Goal: Check status: Check status

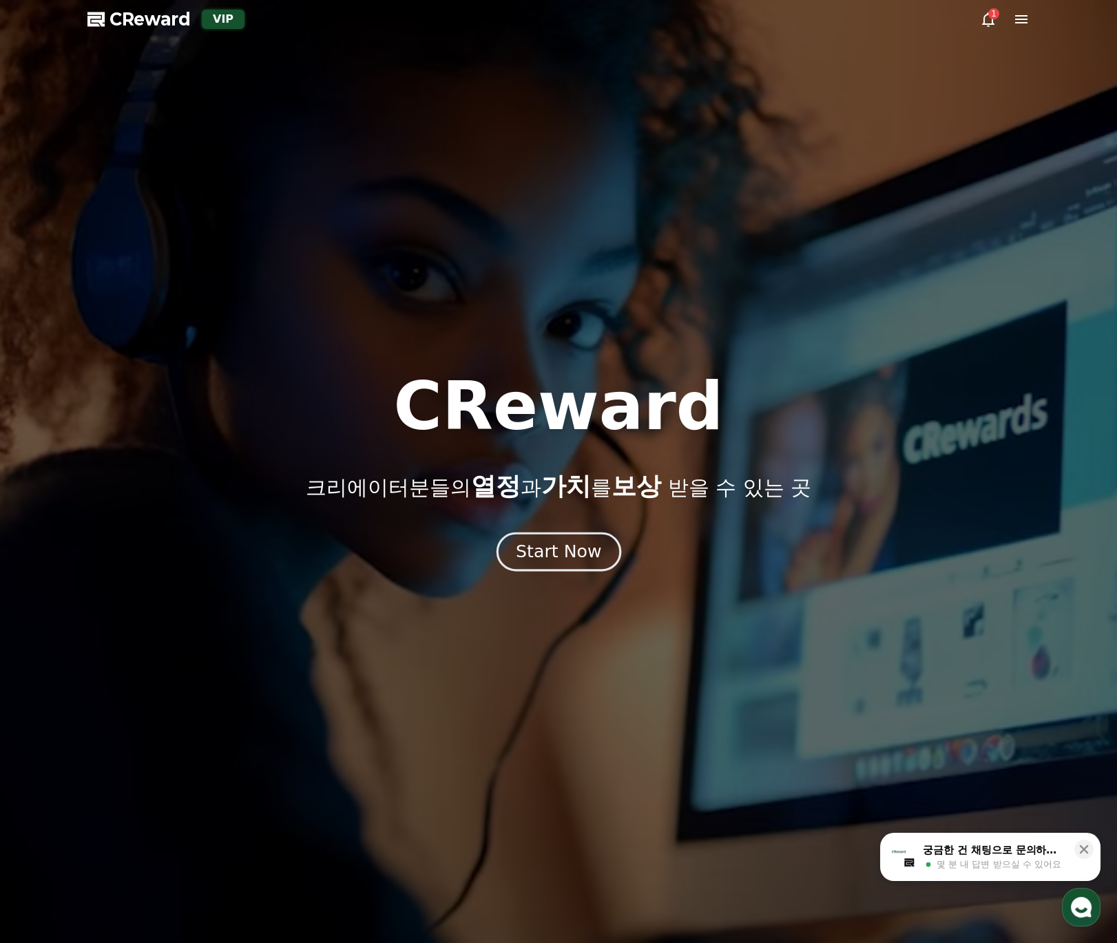
click at [589, 546] on div "Start Now" at bounding box center [558, 551] width 85 height 23
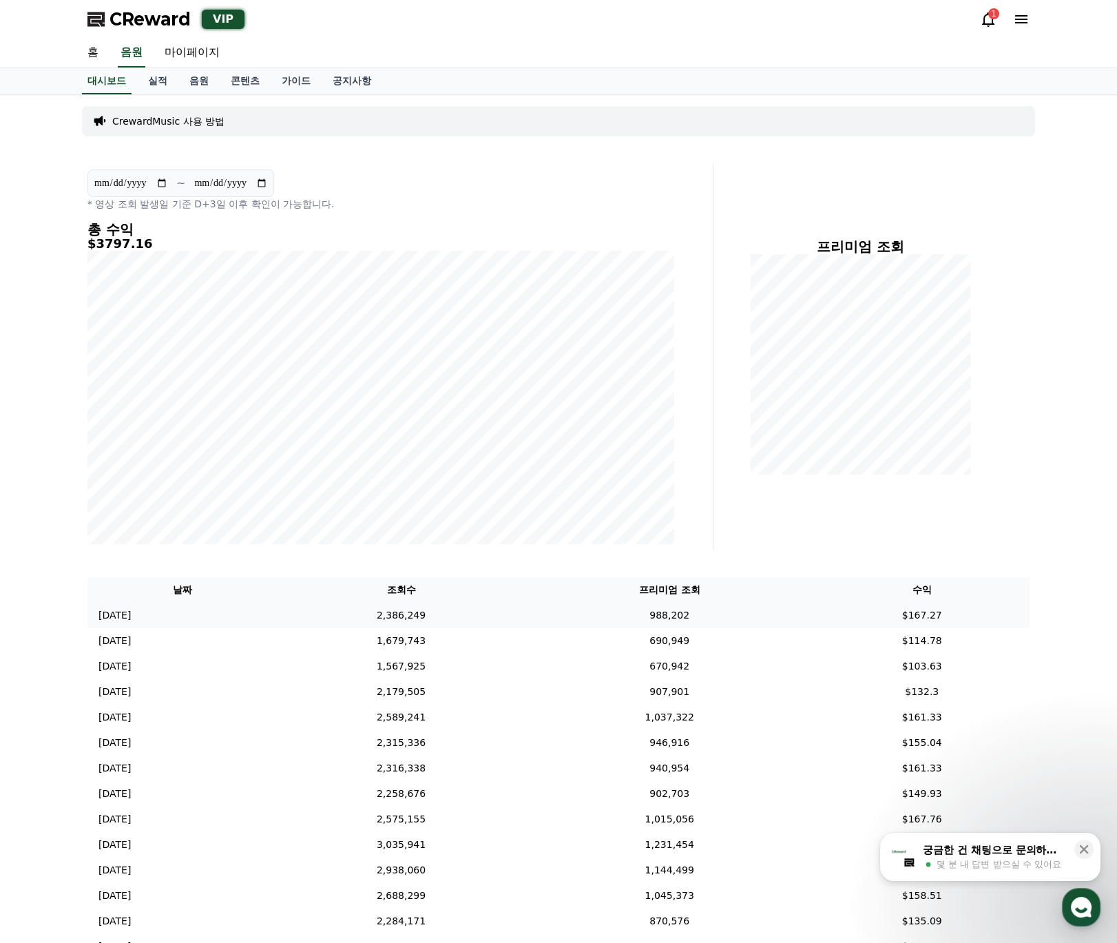
click at [387, 610] on td "2,386,249" at bounding box center [400, 614] width 247 height 25
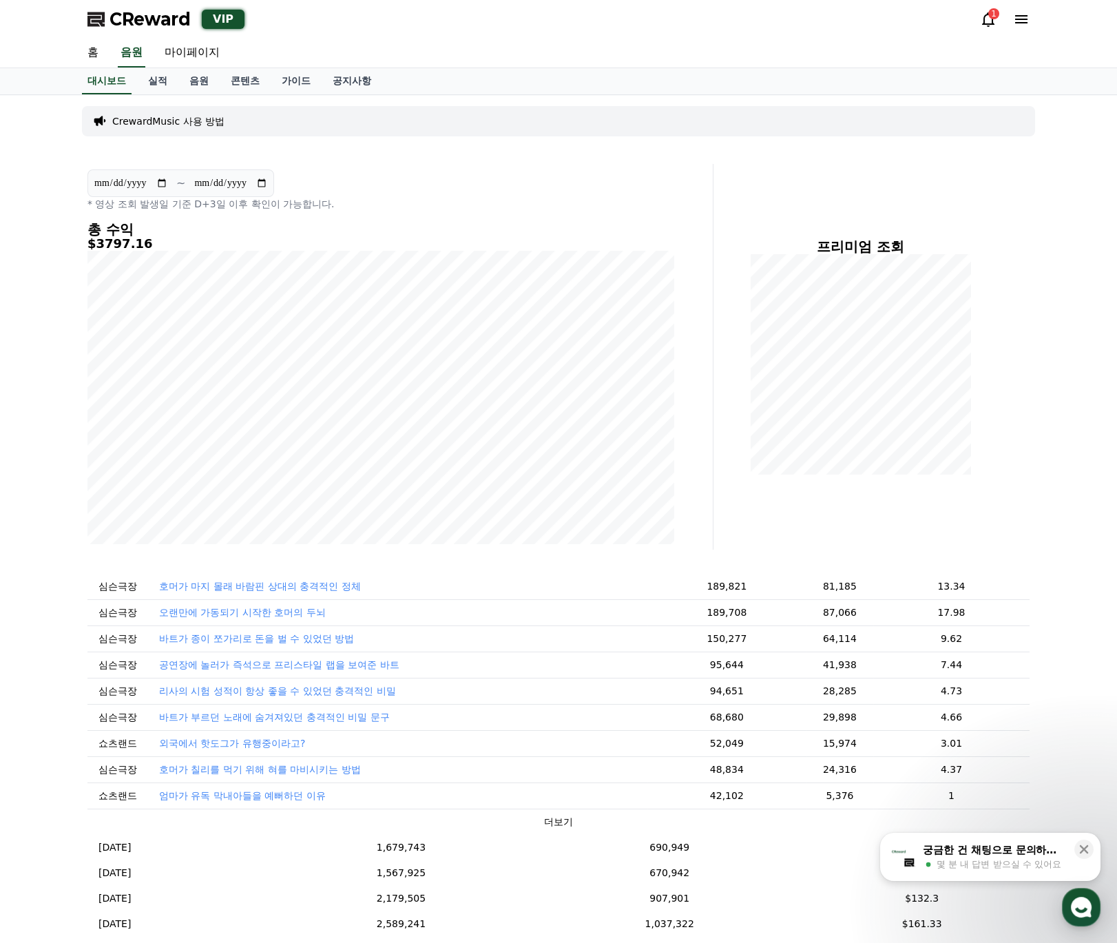
scroll to position [109, 0]
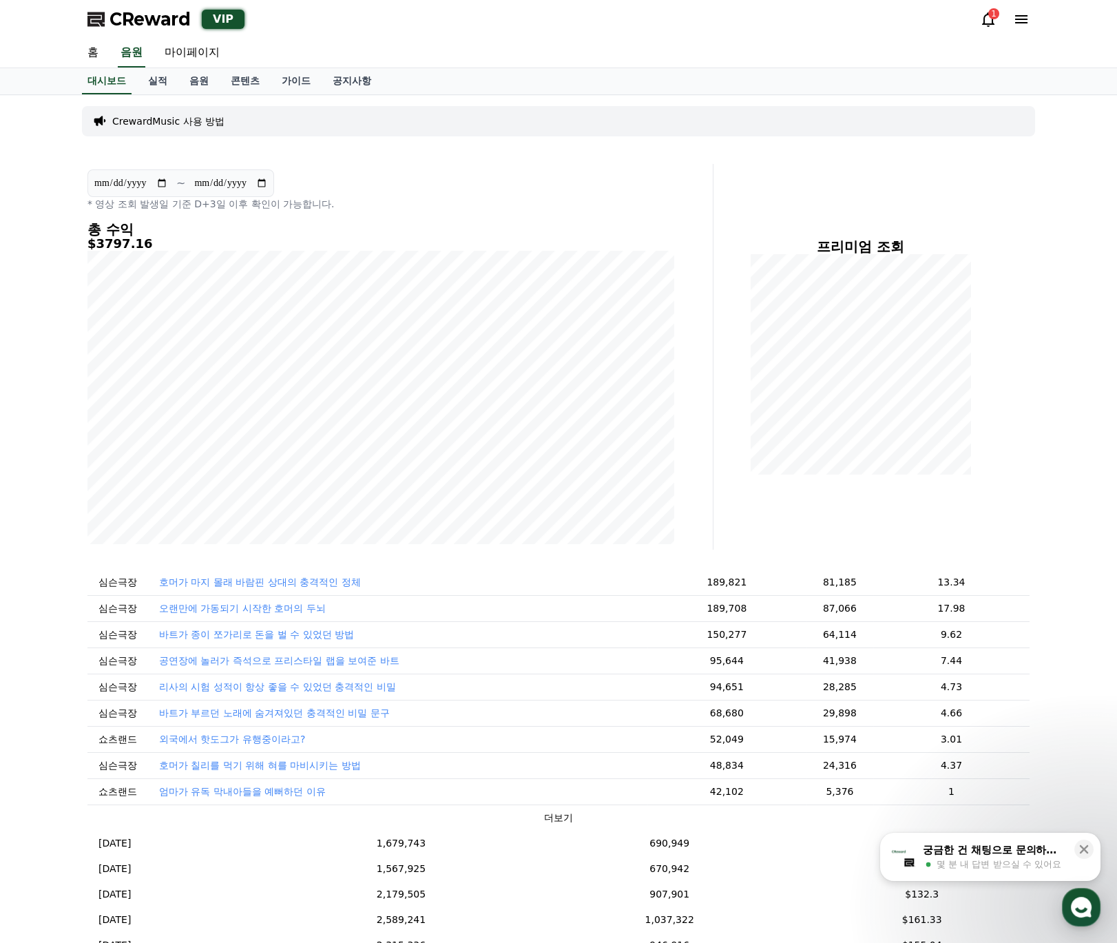
click at [544, 821] on button "더보기" at bounding box center [558, 817] width 29 height 14
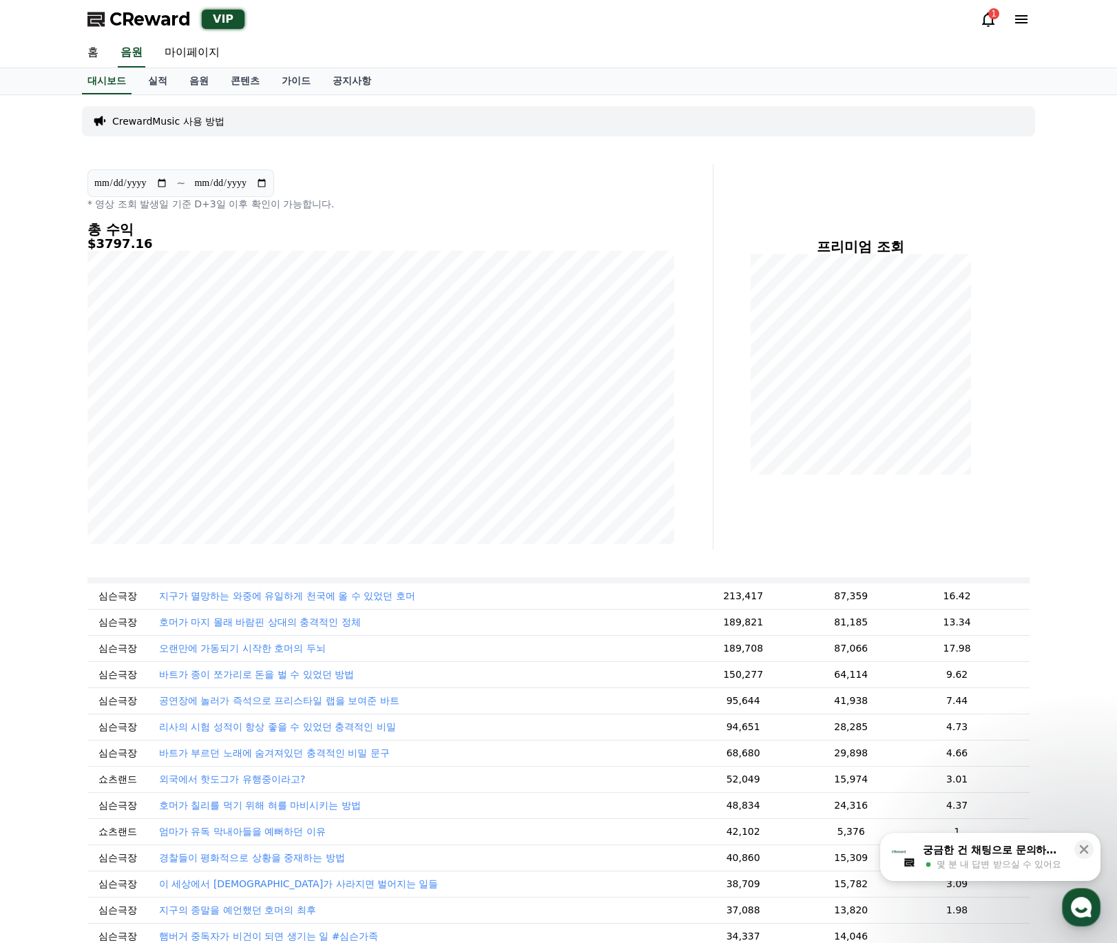
scroll to position [0, 0]
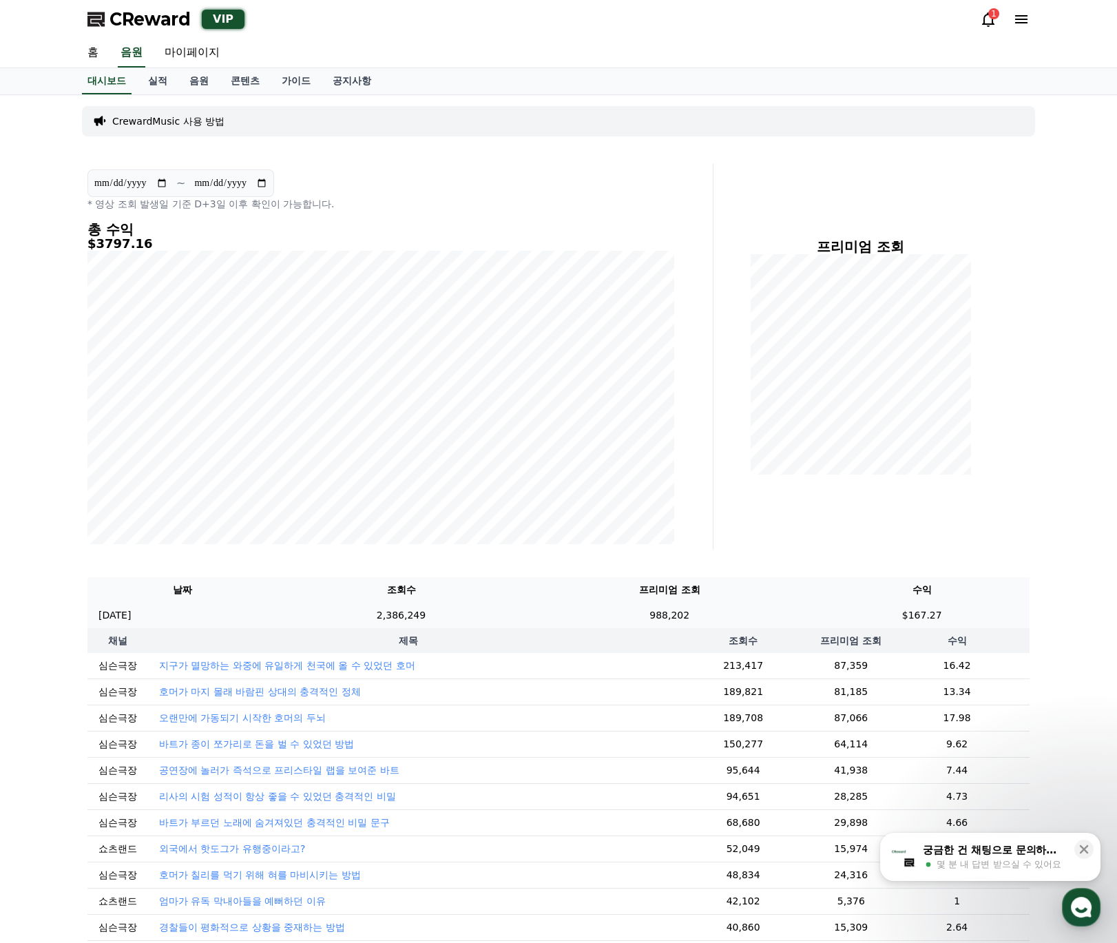
click at [548, 619] on td "988,202" at bounding box center [669, 614] width 289 height 25
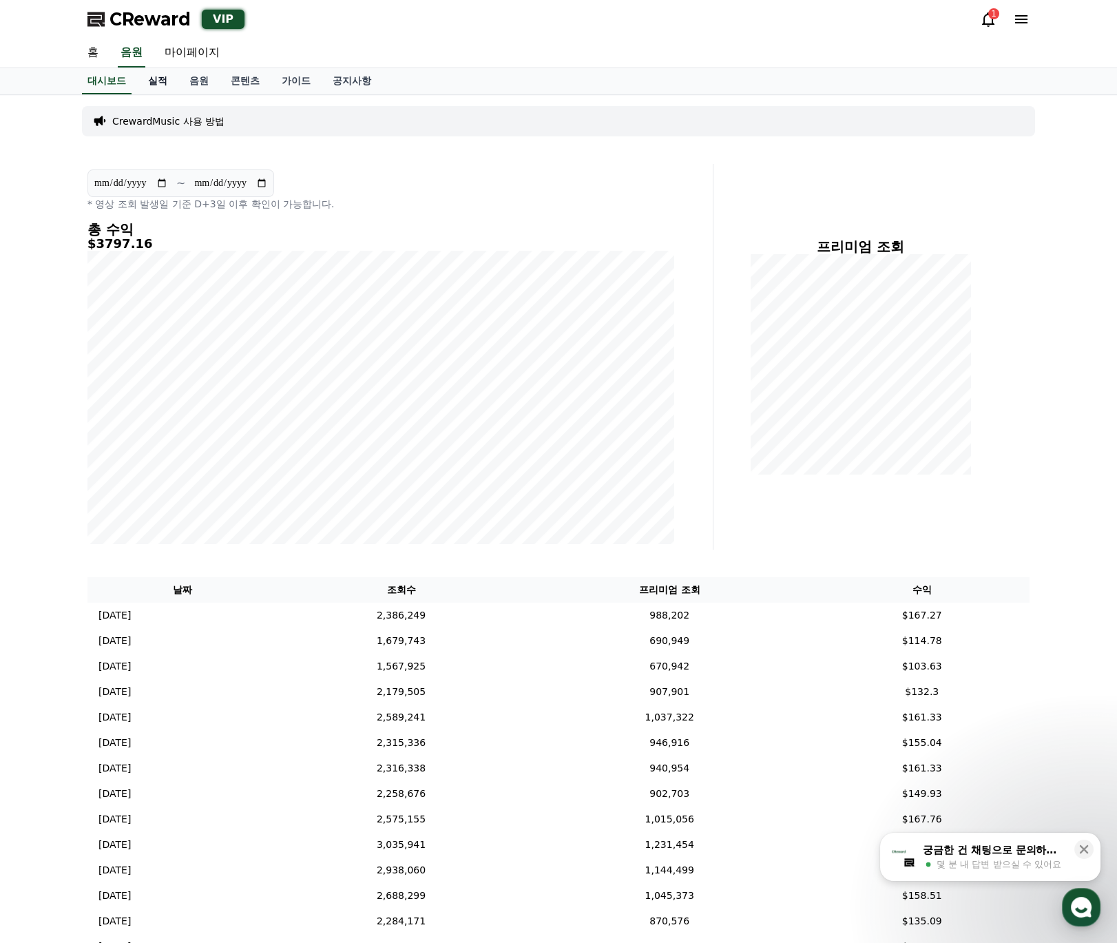
click at [163, 85] on link "실적" at bounding box center [157, 81] width 41 height 26
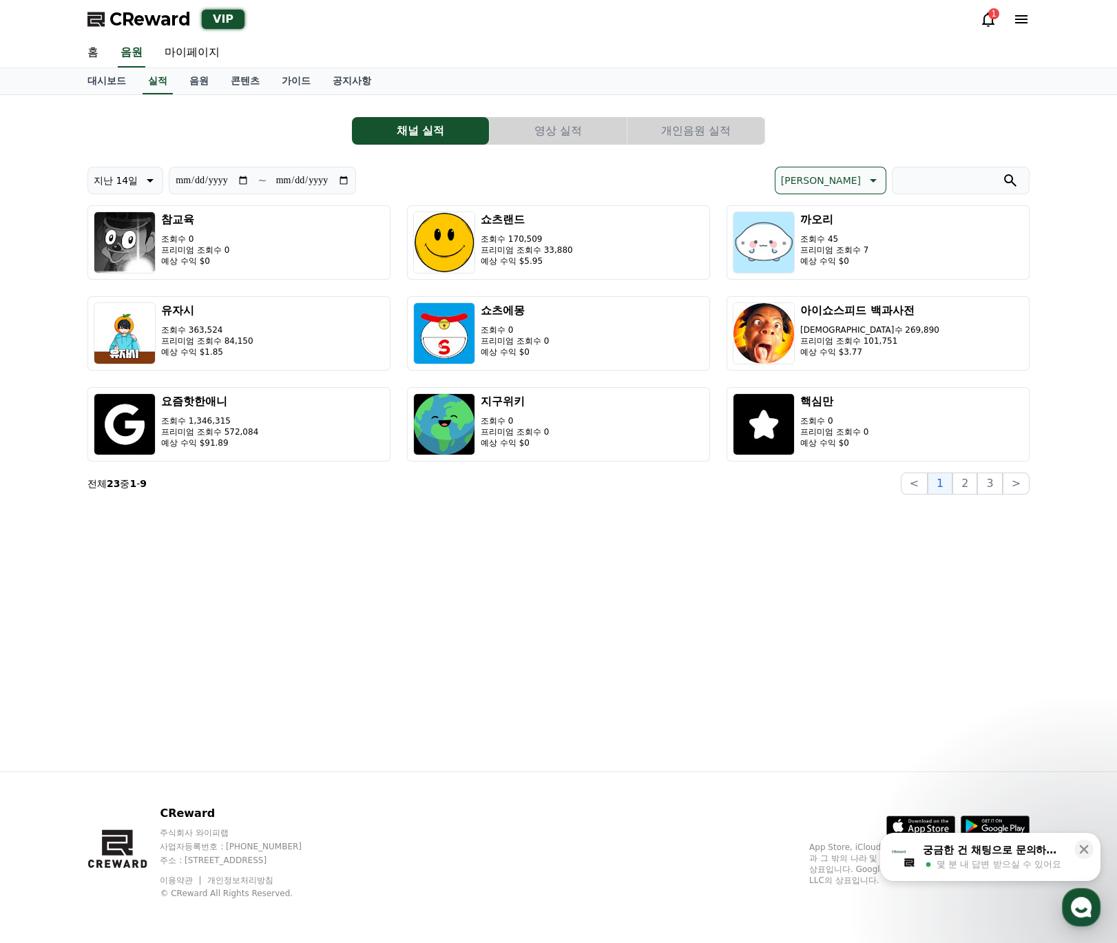
click at [671, 134] on button "개인음원 실적" at bounding box center [695, 131] width 137 height 28
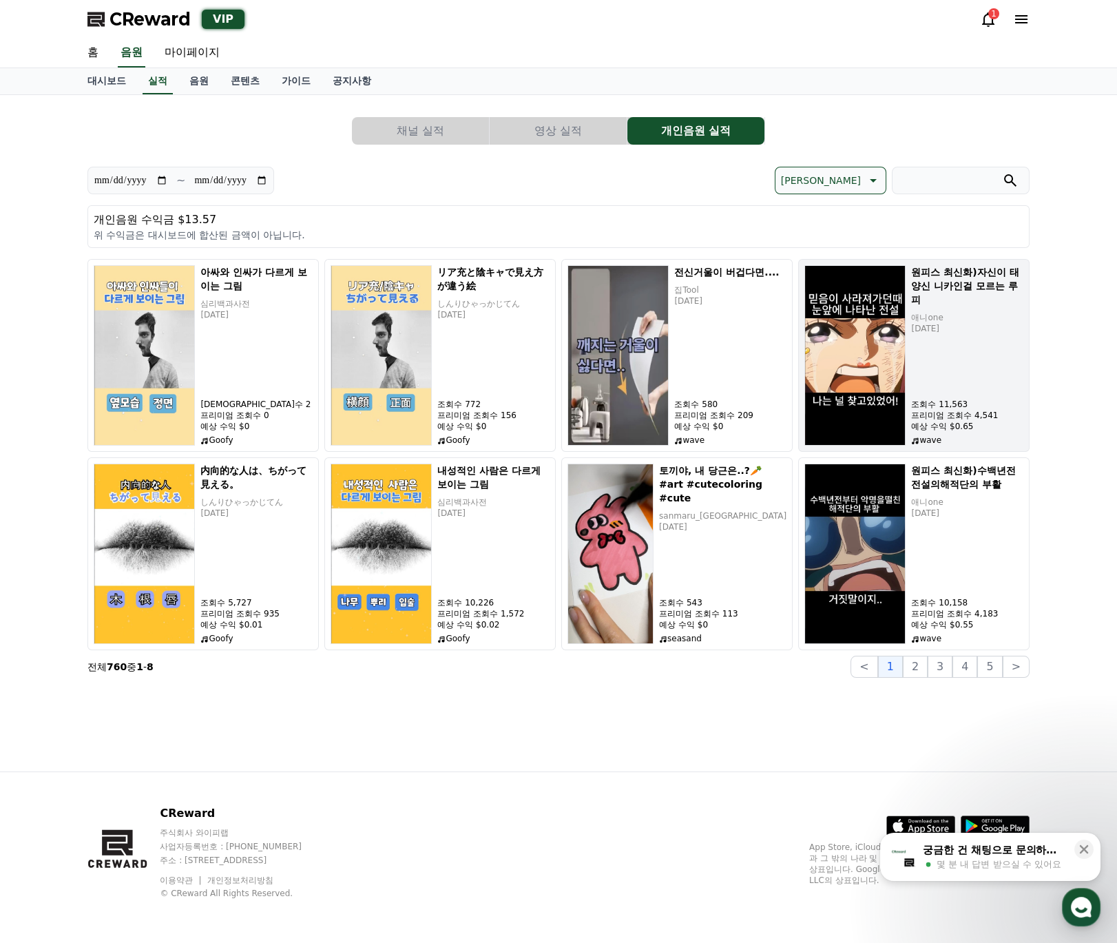
click at [959, 323] on p "[DATE]" at bounding box center [967, 328] width 112 height 11
